Goal: Task Accomplishment & Management: Manage account settings

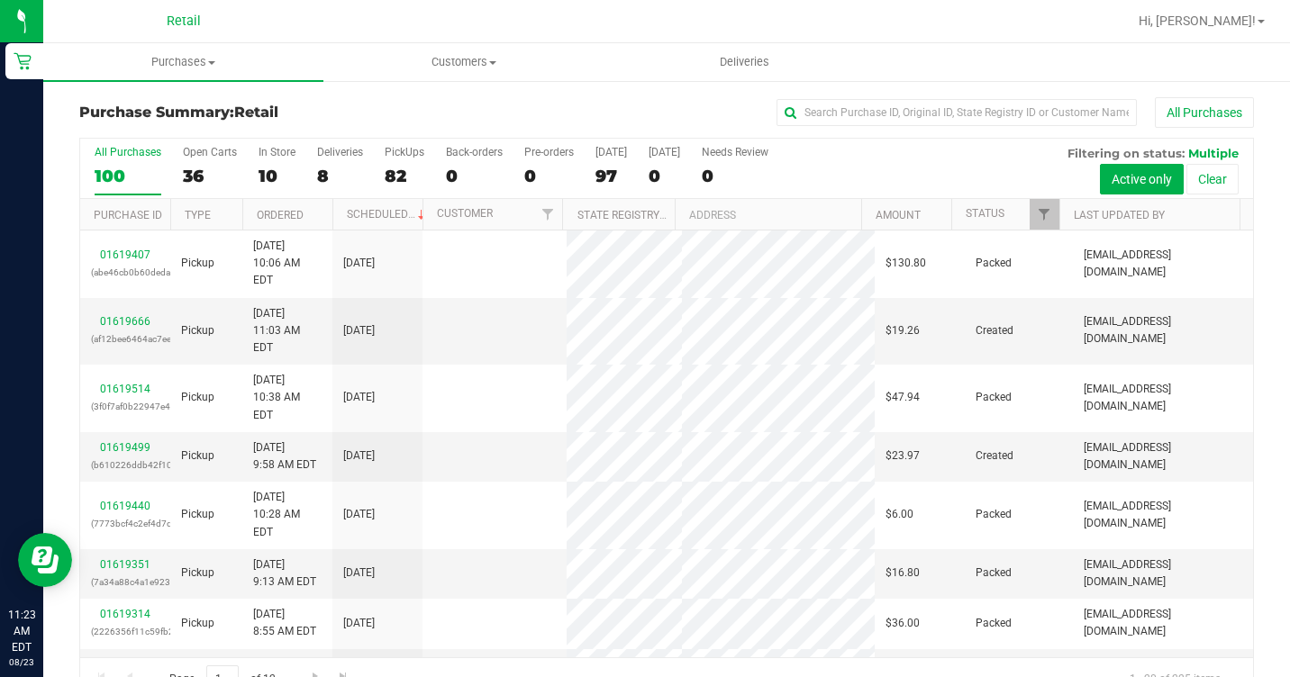
click at [915, 88] on div "Purchase Summary: Retail All Purchases All Purchases 100 Open Carts 36 In Store…" at bounding box center [666, 399] width 1247 height 640
click at [908, 106] on input "text" at bounding box center [956, 112] width 360 height 27
type input "CHA"
click at [206, 59] on span "Purchases" at bounding box center [183, 62] width 280 height 16
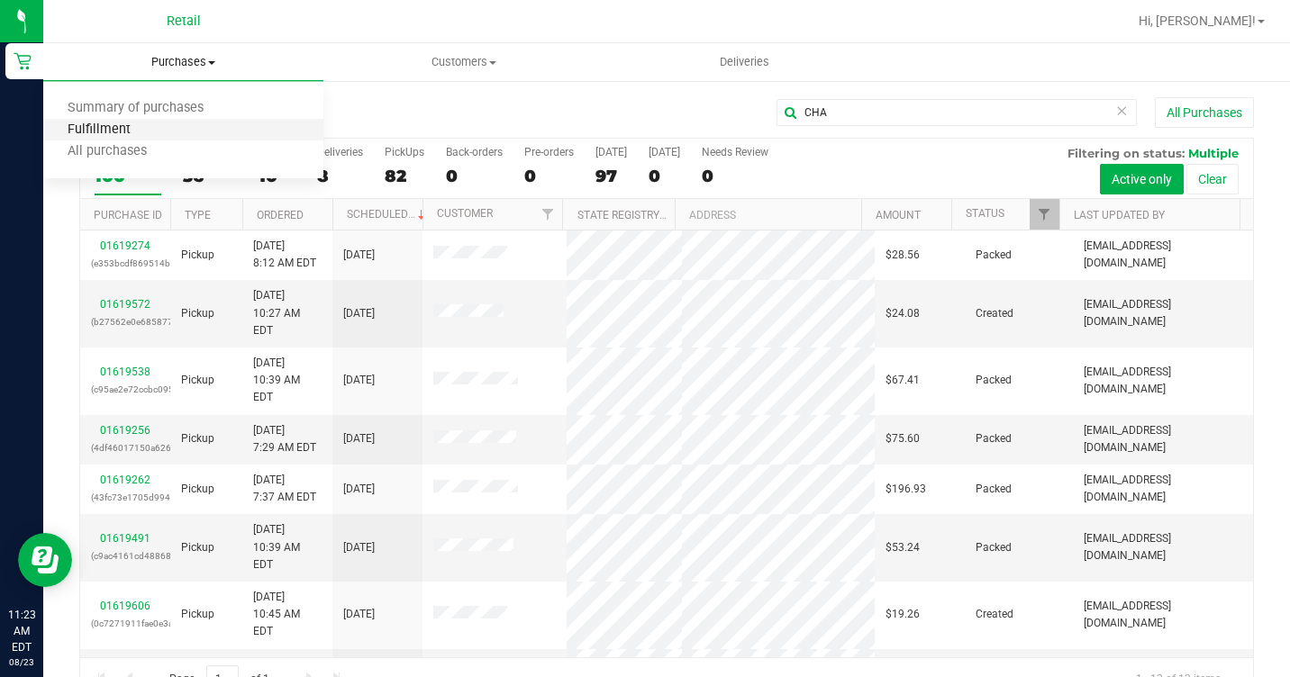
click at [132, 136] on span "Fulfillment" at bounding box center [99, 130] width 112 height 15
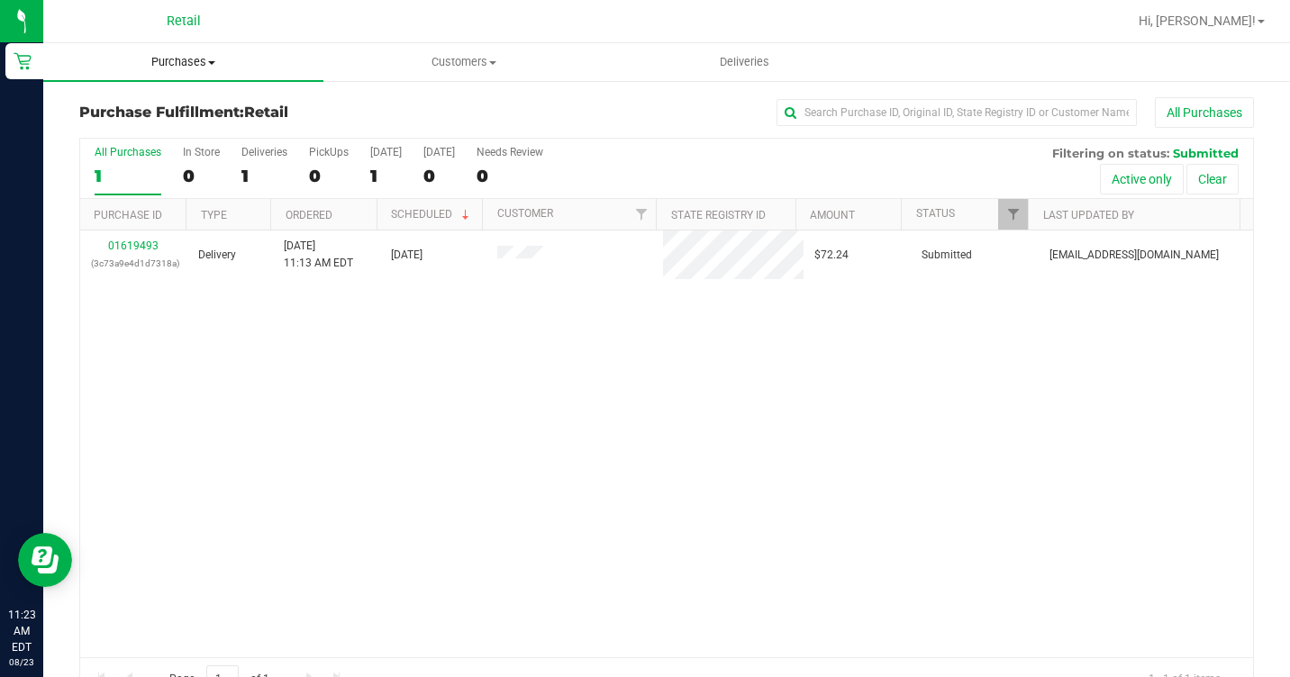
click at [186, 55] on span "Purchases" at bounding box center [183, 62] width 280 height 16
click at [128, 117] on li "Summary of purchases" at bounding box center [183, 109] width 280 height 22
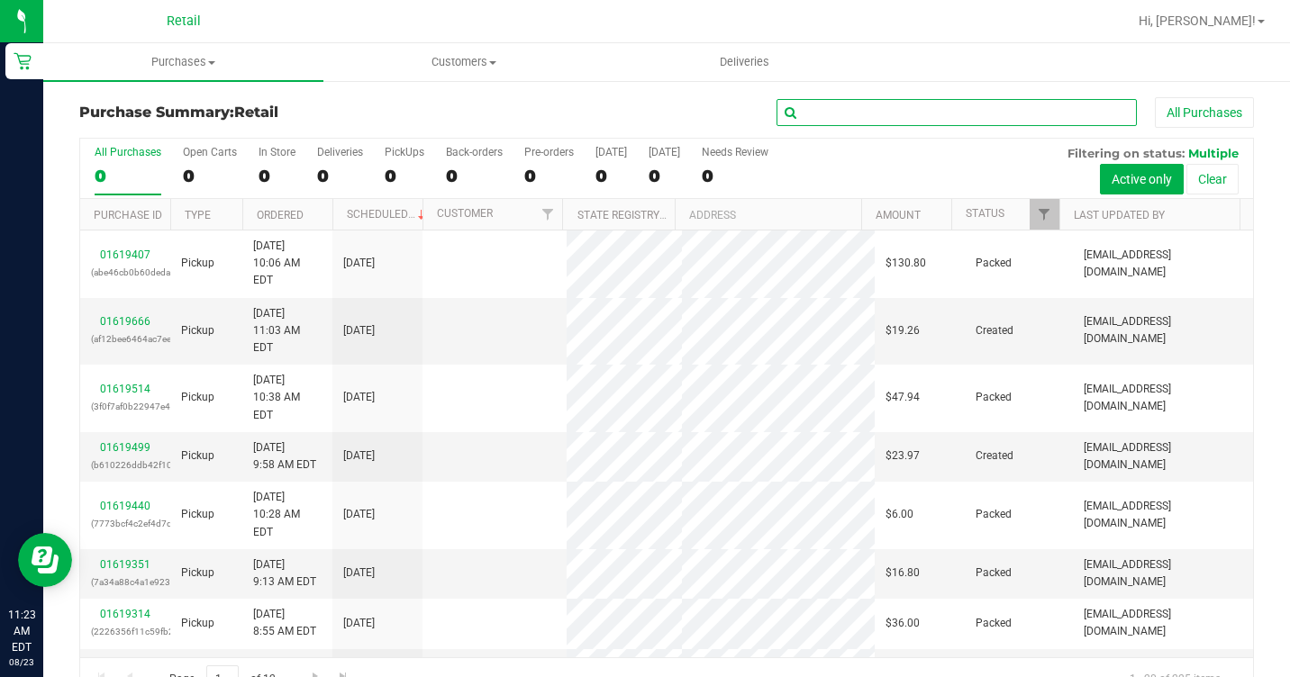
click at [823, 116] on input "text" at bounding box center [956, 112] width 360 height 27
type input "[PERSON_NAME]"
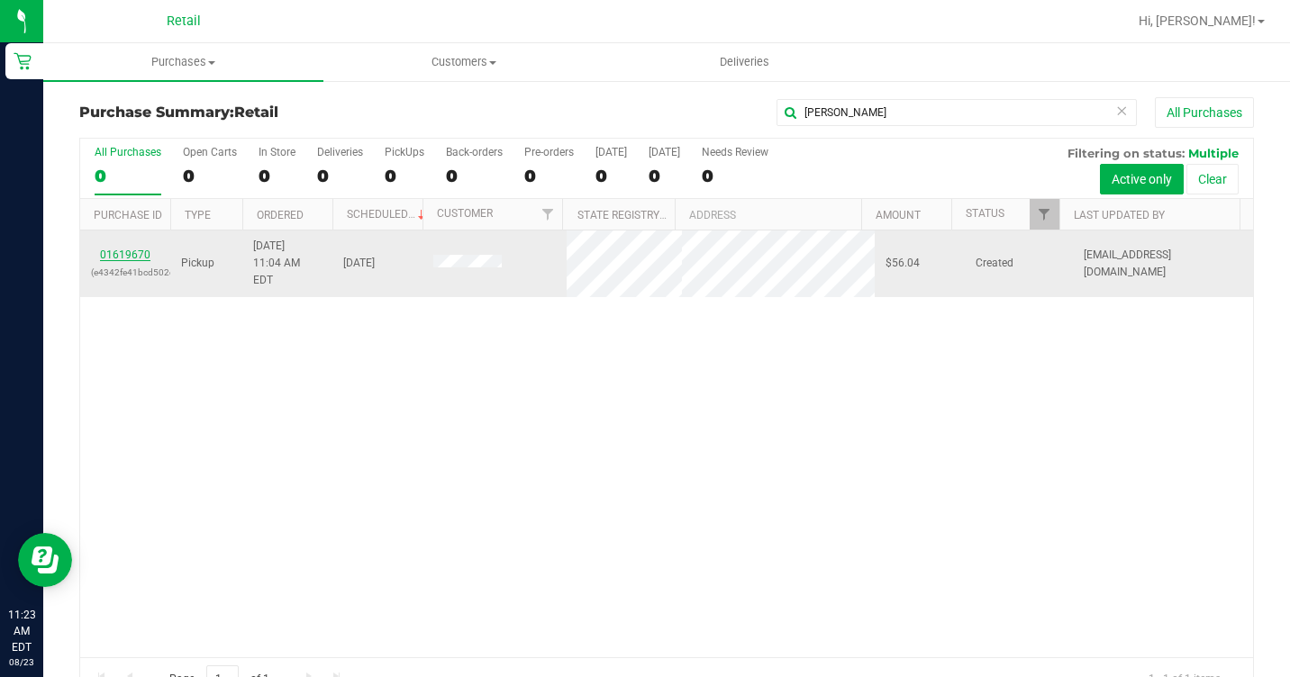
click at [137, 249] on link "01619670" at bounding box center [125, 255] width 50 height 13
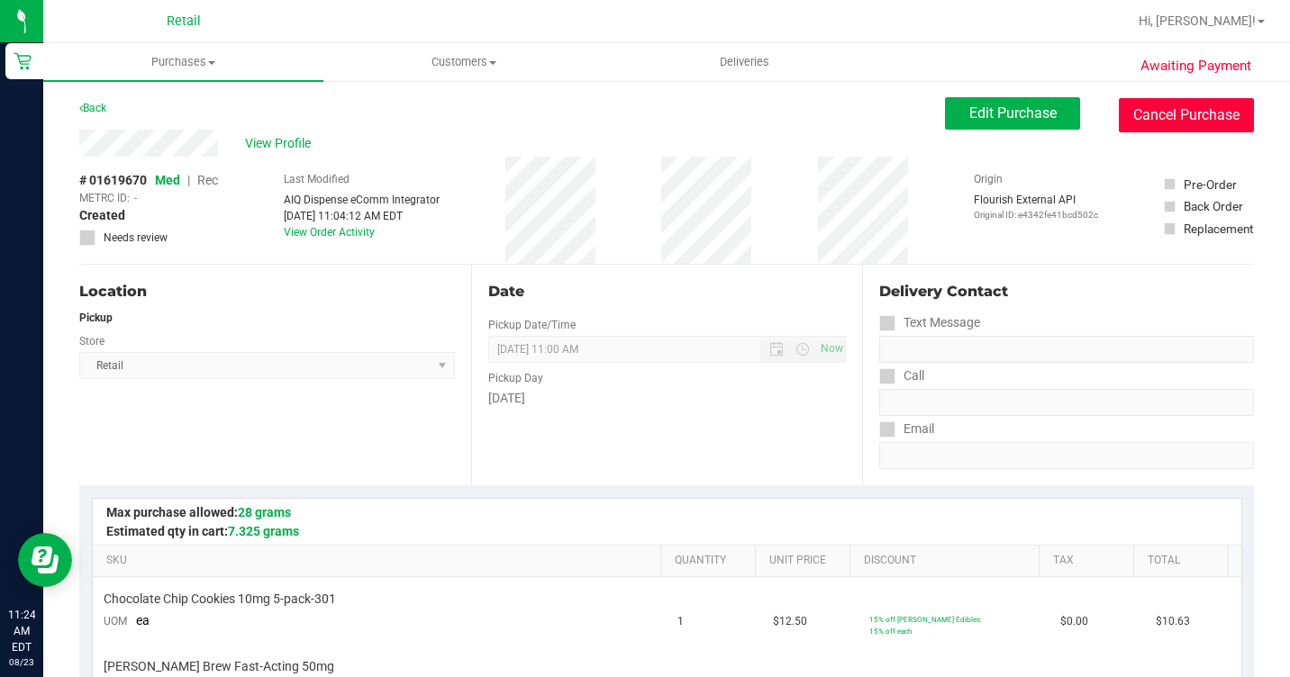
click at [1175, 123] on button "Cancel Purchase" at bounding box center [1186, 115] width 135 height 34
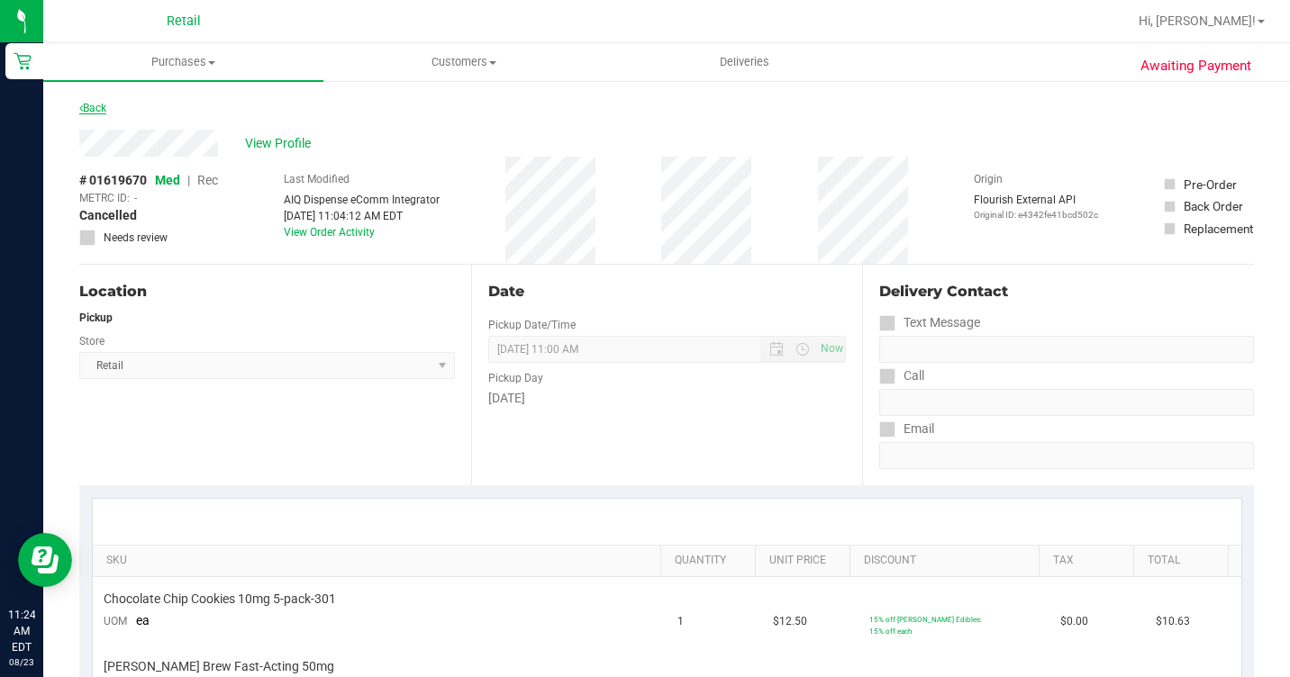
click at [96, 112] on link "Back" at bounding box center [92, 108] width 27 height 13
